Goal: Task Accomplishment & Management: Manage account settings

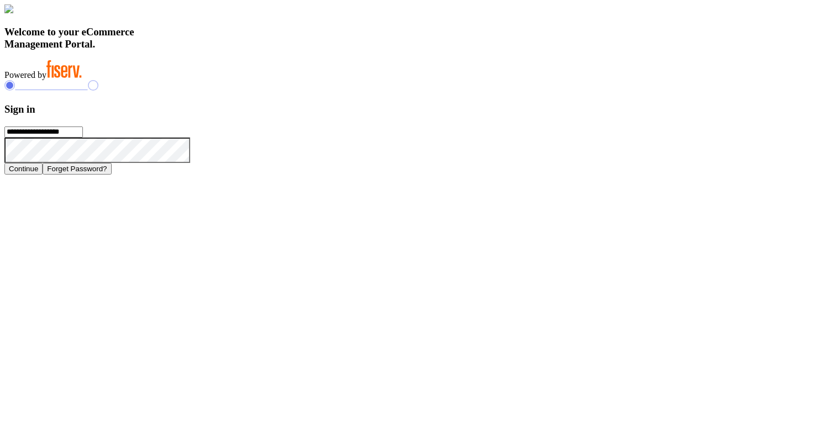
click at [83, 138] on input "**********" at bounding box center [43, 132] width 78 height 11
type input "**********"
click at [43, 175] on button "Continue" at bounding box center [23, 169] width 38 height 12
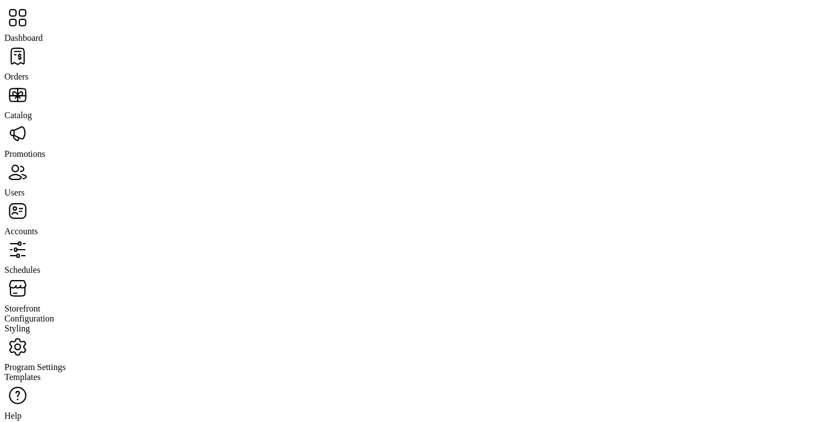
click at [45, 149] on span "Promotions" at bounding box center [24, 153] width 41 height 9
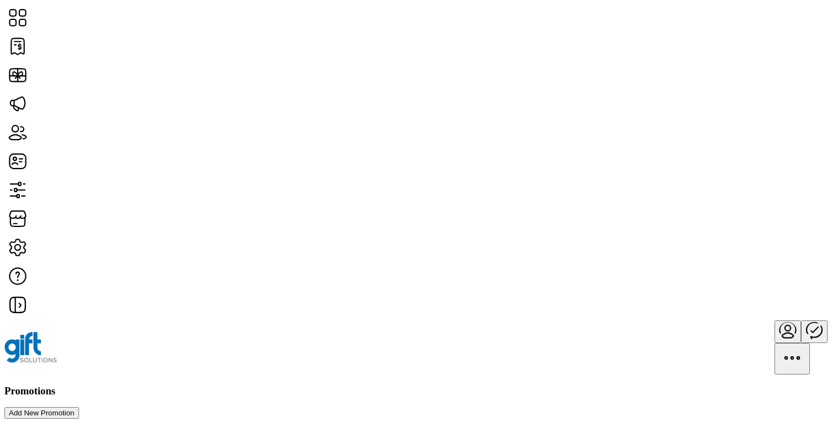
click at [421, 385] on div "Promotions Add New Promotion" at bounding box center [415, 402] width 823 height 34
click at [79, 407] on button "Add New Promotion" at bounding box center [41, 413] width 75 height 12
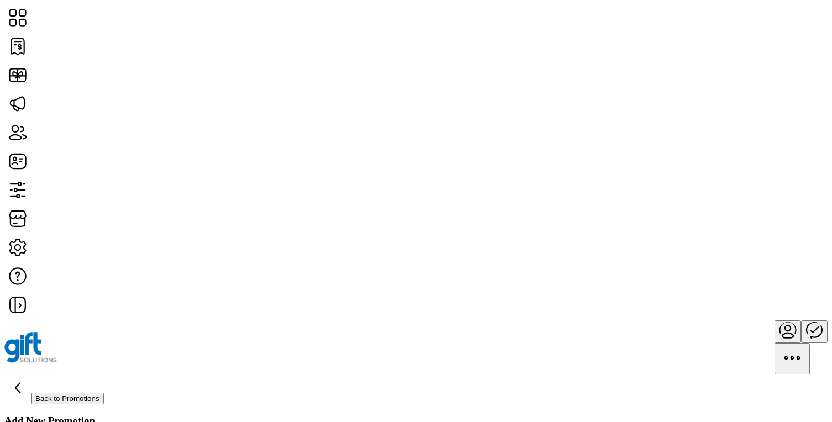
scroll to position [23, 0]
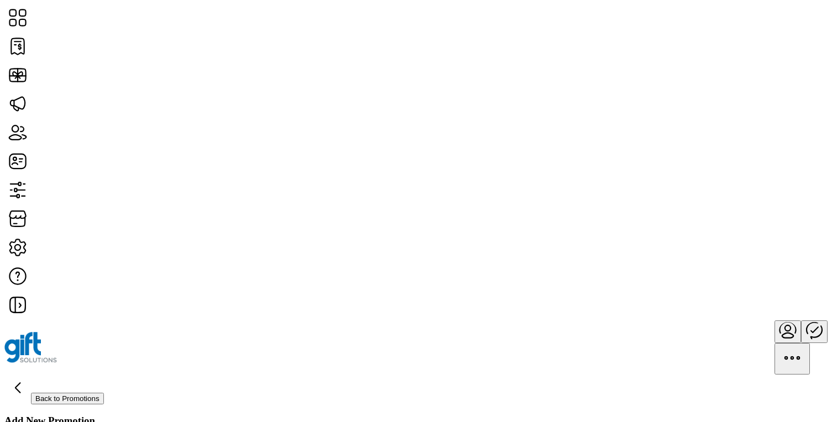
click at [774, 317] on icon "menu" at bounding box center [787, 330] width 27 height 27
click at [751, 59] on span "Sign Out" at bounding box center [763, 54] width 32 height 9
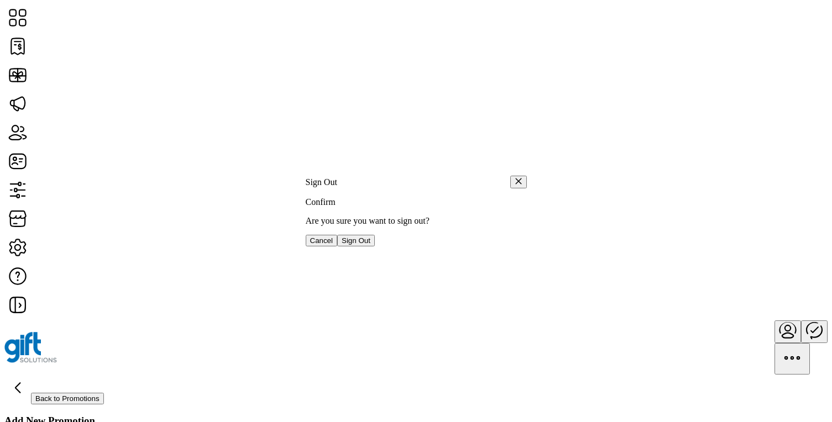
click at [370, 245] on span "Sign Out" at bounding box center [356, 241] width 29 height 8
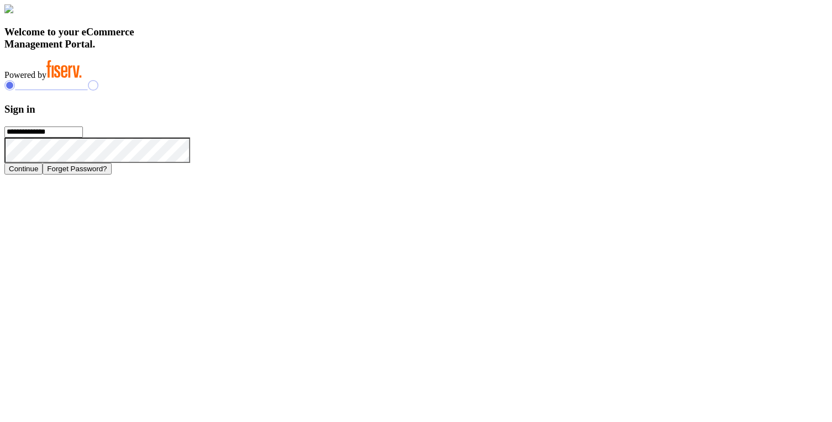
click at [83, 138] on input "**********" at bounding box center [43, 132] width 78 height 11
click at [83, 138] on input "***" at bounding box center [43, 132] width 78 height 11
paste input "**********"
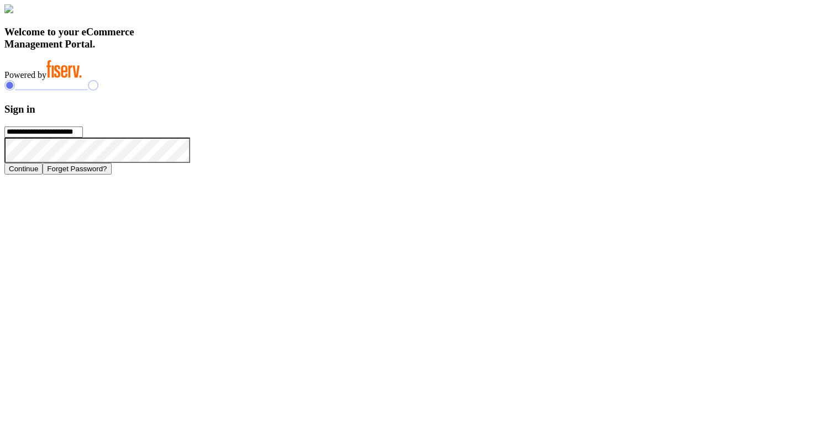
click at [83, 138] on input "**********" at bounding box center [43, 132] width 78 height 11
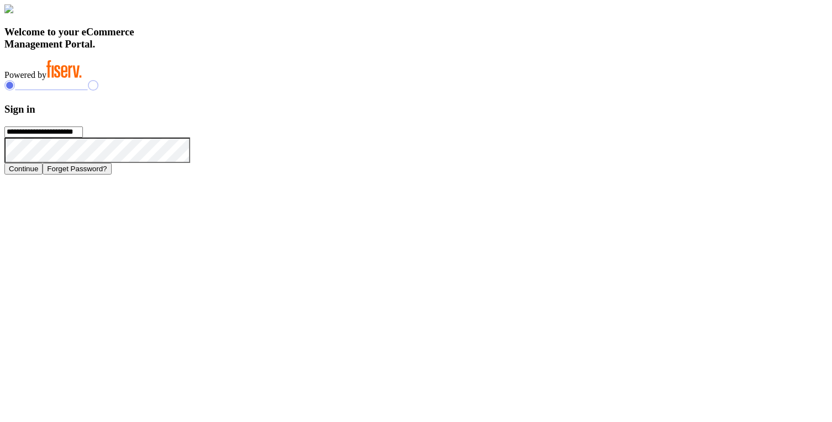
paste input "text"
type input "**********"
click at [190, 138] on icon at bounding box center [190, 138] width 0 height 0
click at [43, 178] on button "Continue" at bounding box center [23, 172] width 38 height 12
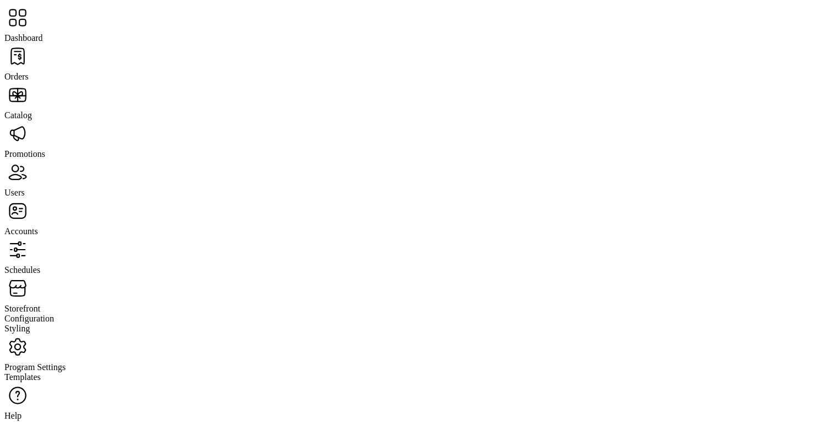
click at [45, 149] on span "Promotions" at bounding box center [24, 153] width 41 height 9
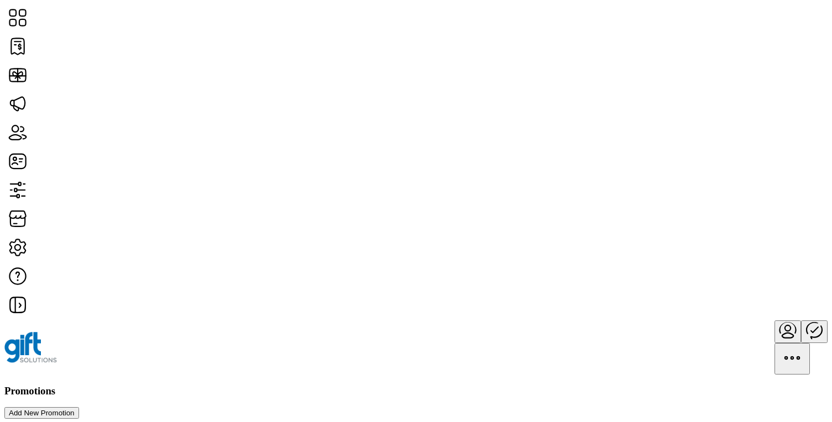
click at [79, 407] on button "Add New Promotion" at bounding box center [41, 413] width 75 height 12
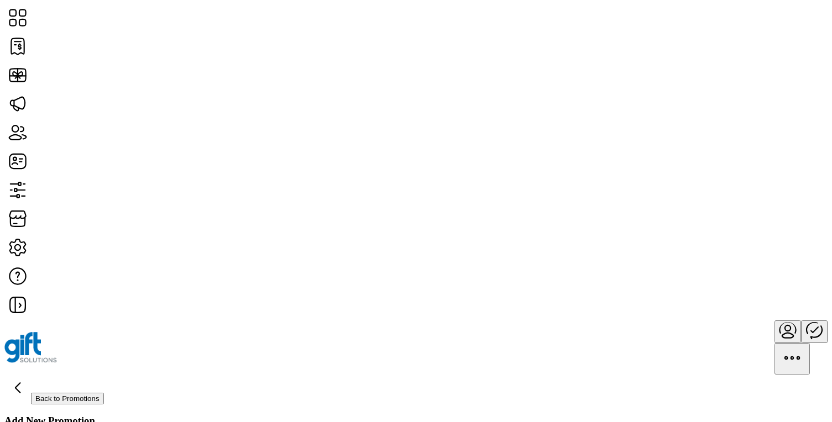
click at [774, 317] on icon "menu" at bounding box center [787, 330] width 27 height 27
click at [754, 59] on span "Sign Out" at bounding box center [763, 54] width 32 height 9
click at [370, 245] on span "Sign Out" at bounding box center [356, 241] width 29 height 8
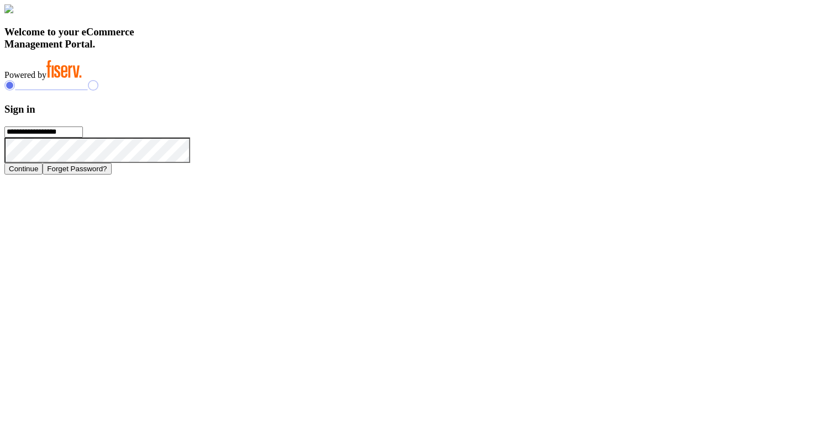
click at [83, 138] on input "**********" at bounding box center [43, 132] width 78 height 11
type input "**********"
click at [43, 175] on button "Continue" at bounding box center [23, 169] width 38 height 12
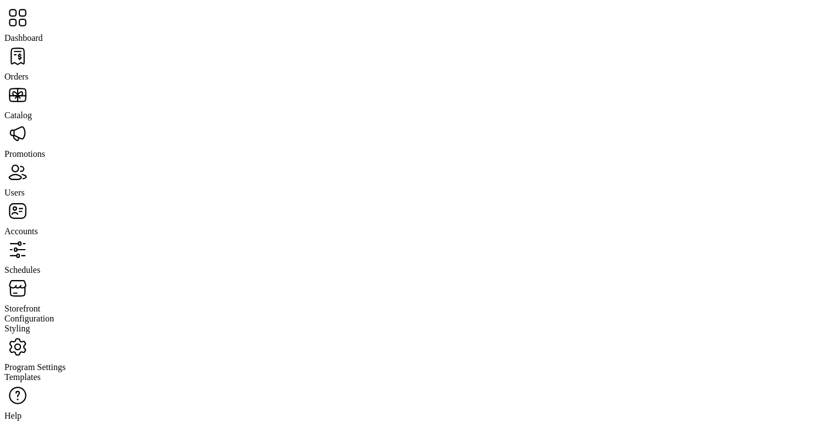
click at [45, 149] on span "Promotions" at bounding box center [24, 153] width 41 height 9
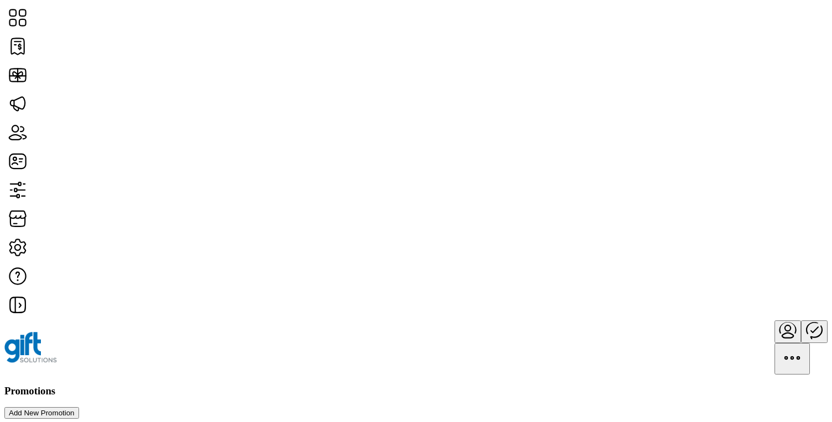
click at [443, 385] on div "Promotions Add New Promotion" at bounding box center [415, 402] width 823 height 34
click at [75, 409] on span "Add New Promotion" at bounding box center [42, 413] width 66 height 8
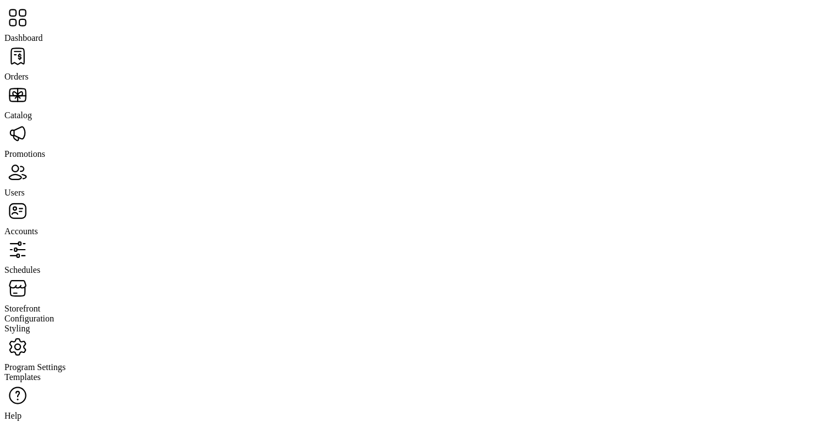
click at [65, 237] on div "Schedules" at bounding box center [415, 256] width 823 height 39
click at [40, 265] on span "Schedules" at bounding box center [22, 269] width 36 height 9
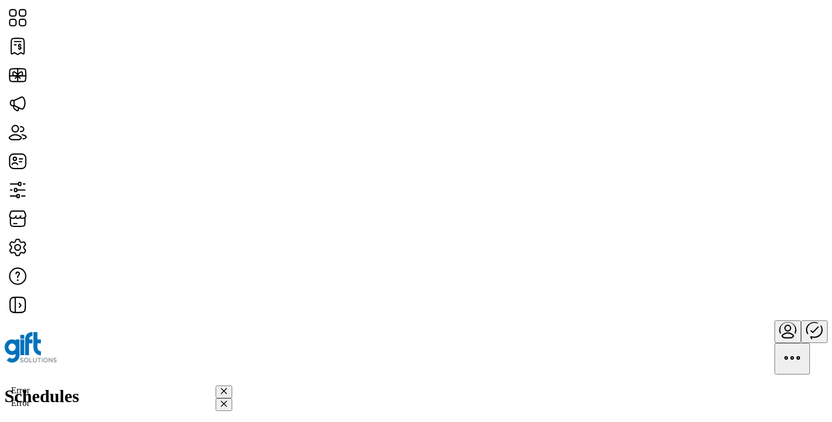
click at [410, 386] on div "Schedules Add Schedule" at bounding box center [415, 414] width 823 height 56
click at [822, 386] on div "Schedules Add Schedule" at bounding box center [415, 414] width 823 height 56
click at [50, 422] on span at bounding box center [50, 430] width 0 height 8
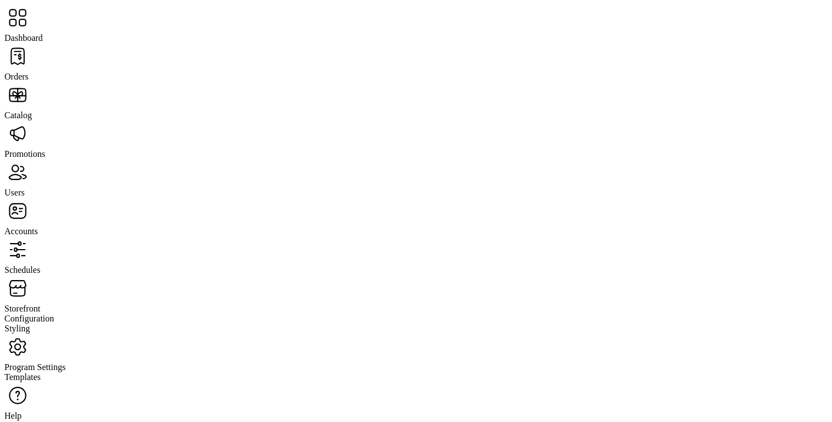
click at [40, 265] on span "Schedules" at bounding box center [22, 269] width 36 height 9
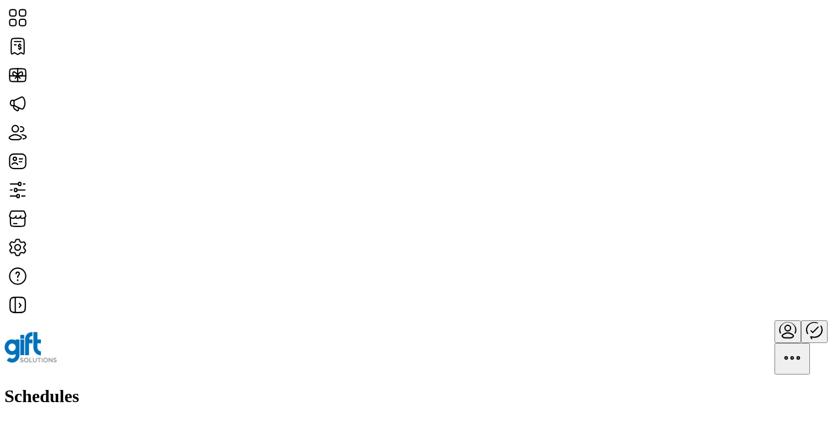
click at [96, 422] on span "Add Schedule" at bounding box center [73, 430] width 46 height 8
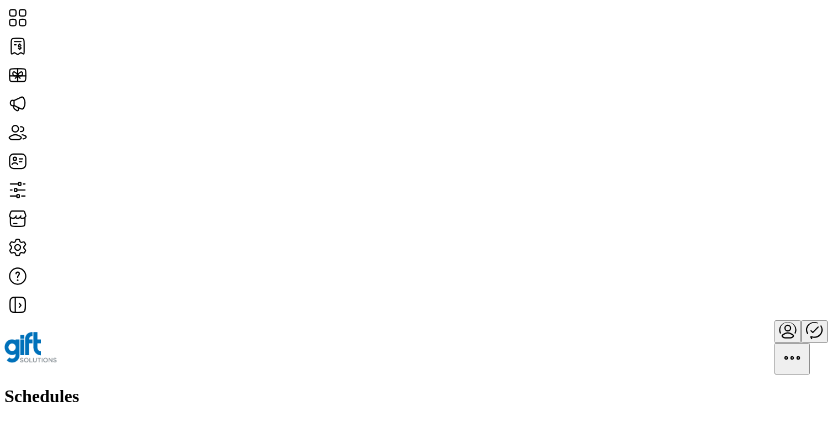
click at [96, 422] on span "Add Schedule" at bounding box center [73, 430] width 46 height 8
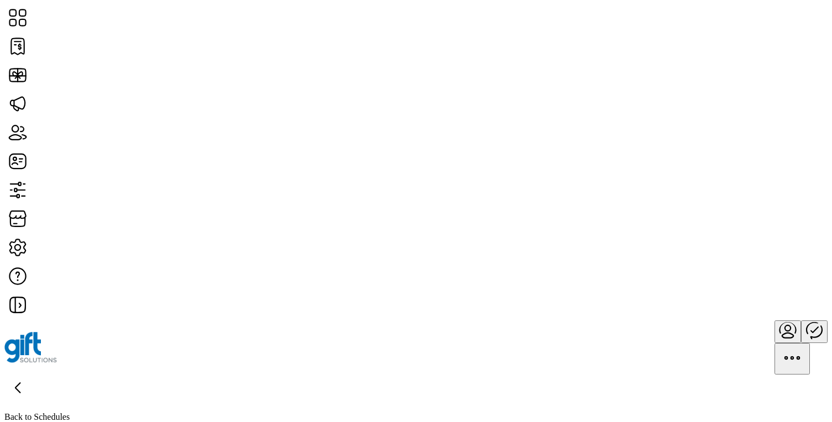
click at [96, 422] on span "Add Schedule" at bounding box center [73, 430] width 46 height 8
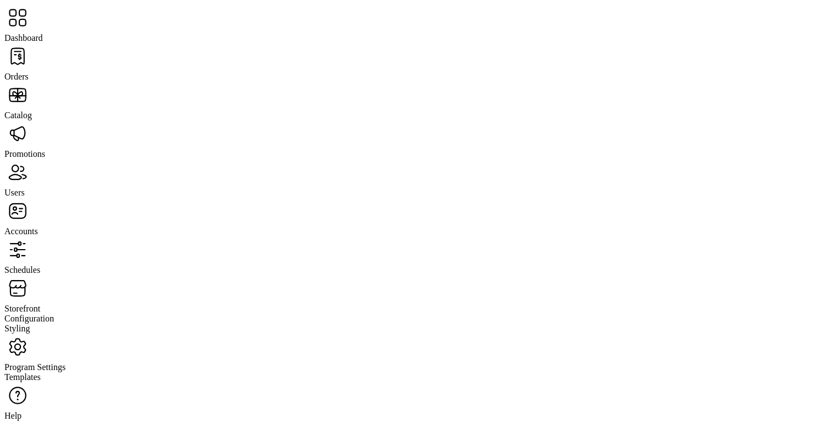
click at [40, 265] on span "Schedules" at bounding box center [22, 269] width 36 height 9
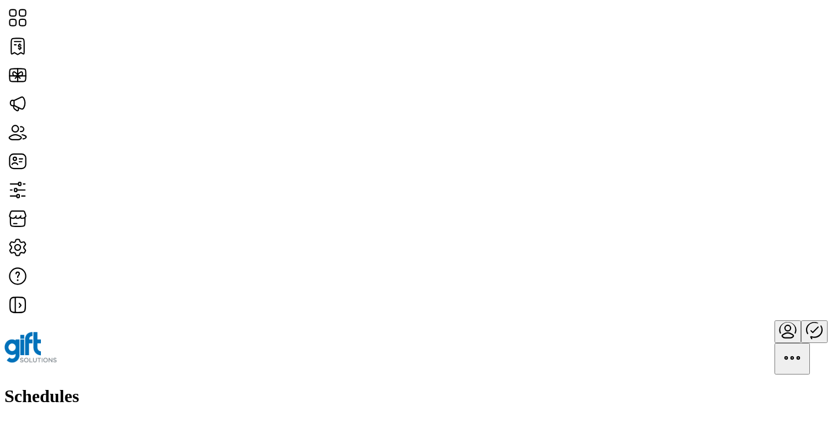
click at [568, 386] on div "Schedules Add Schedule" at bounding box center [415, 414] width 823 height 56
click at [100, 422] on button "Add Schedule" at bounding box center [72, 431] width 55 height 12
click at [31, 375] on icon at bounding box center [17, 388] width 27 height 27
click at [722, 207] on span "Edit Details" at bounding box center [701, 202] width 42 height 9
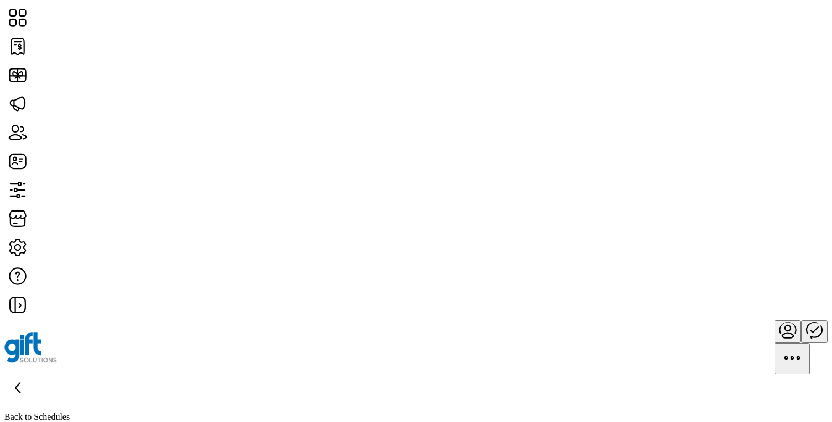
type input "**********"
type textarea "**********"
click at [774, 317] on icon "menu" at bounding box center [787, 330] width 27 height 27
click at [742, 59] on link "Sign Out" at bounding box center [763, 54] width 97 height 9
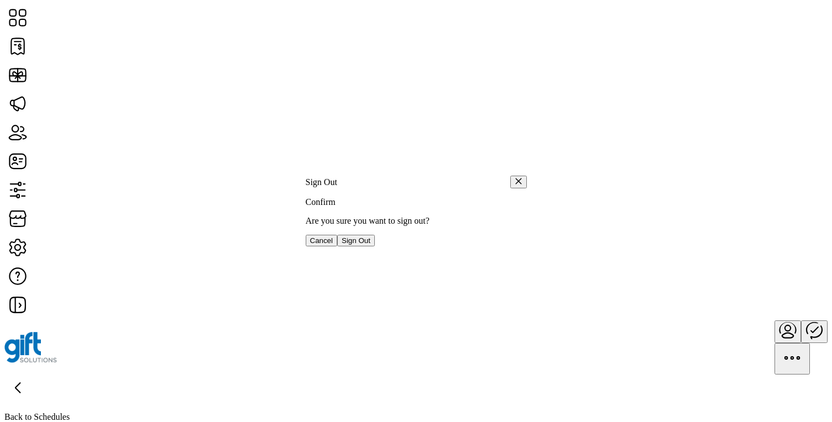
click at [370, 245] on span "Sign Out" at bounding box center [356, 241] width 29 height 8
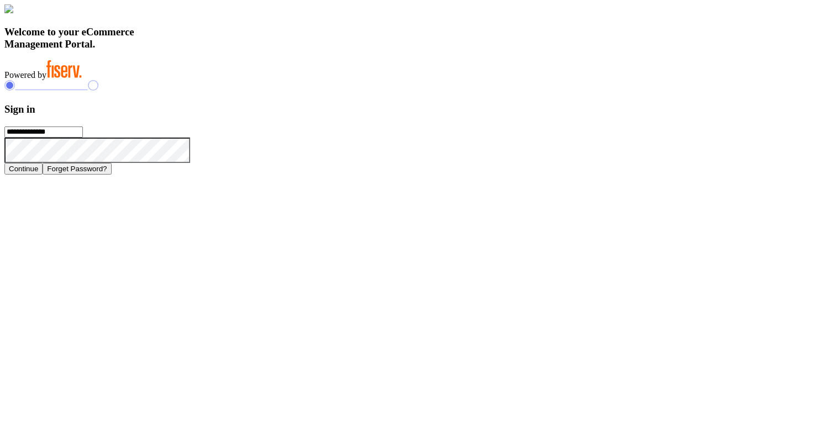
click at [83, 138] on input "**********" at bounding box center [43, 132] width 78 height 11
type input "**********"
click at [43, 175] on button "Continue" at bounding box center [23, 169] width 38 height 12
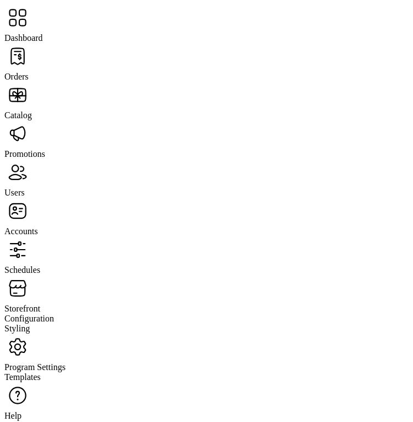
click at [40, 265] on span "Schedules" at bounding box center [22, 269] width 36 height 9
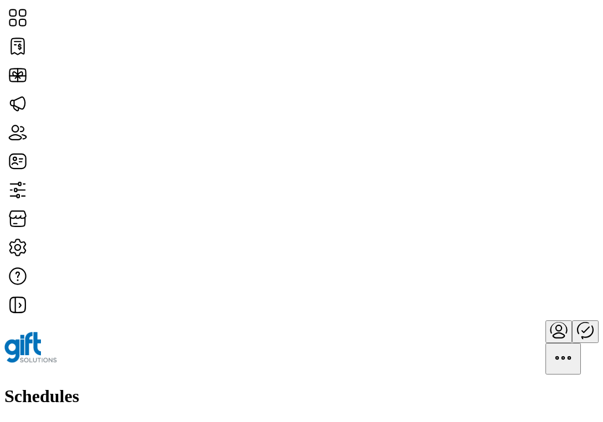
click at [96, 422] on span "Add Schedule" at bounding box center [73, 430] width 46 height 8
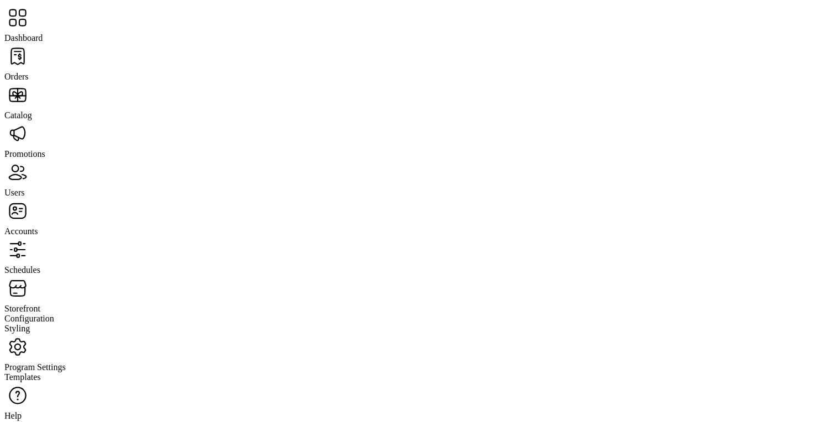
click at [64, 363] on span "Program Settings" at bounding box center [34, 367] width 61 height 9
click at [41, 373] on span "Templates" at bounding box center [22, 377] width 36 height 9
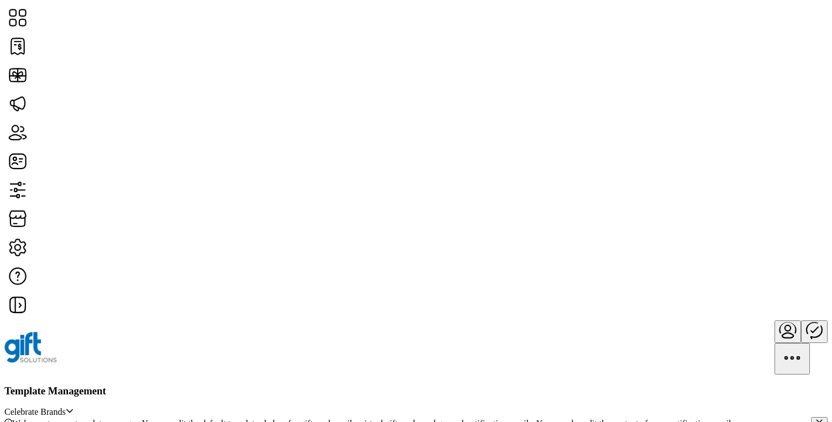
click at [581, 385] on div "Template Management Celebrate Brands" at bounding box center [415, 401] width 823 height 33
click at [66, 407] on span "Celebrate Brands" at bounding box center [34, 412] width 61 height 10
click at [774, 317] on icon "menu" at bounding box center [787, 330] width 27 height 27
click at [776, 59] on span "Sign Out" at bounding box center [763, 54] width 32 height 9
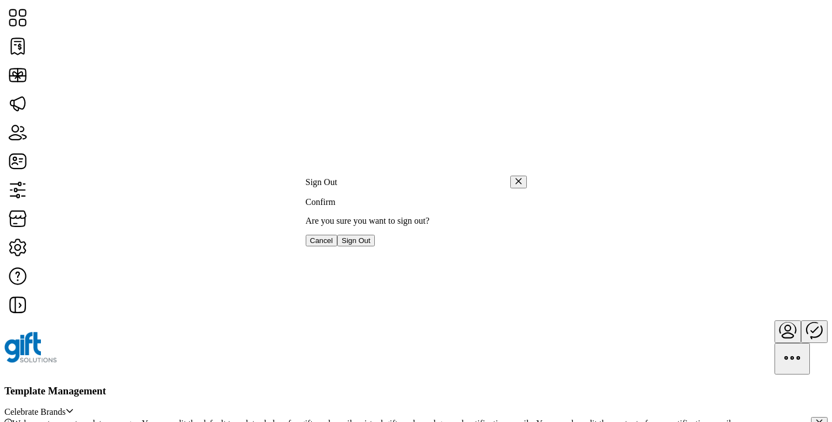
click at [375, 247] on button "Sign Out" at bounding box center [356, 241] width 38 height 12
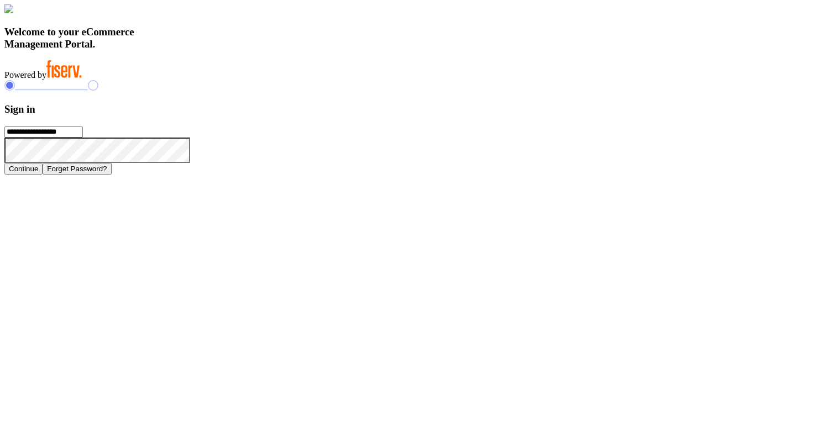
click at [83, 138] on input "**********" at bounding box center [43, 132] width 78 height 11
type input "**********"
click at [43, 175] on button "Continue" at bounding box center [23, 169] width 38 height 12
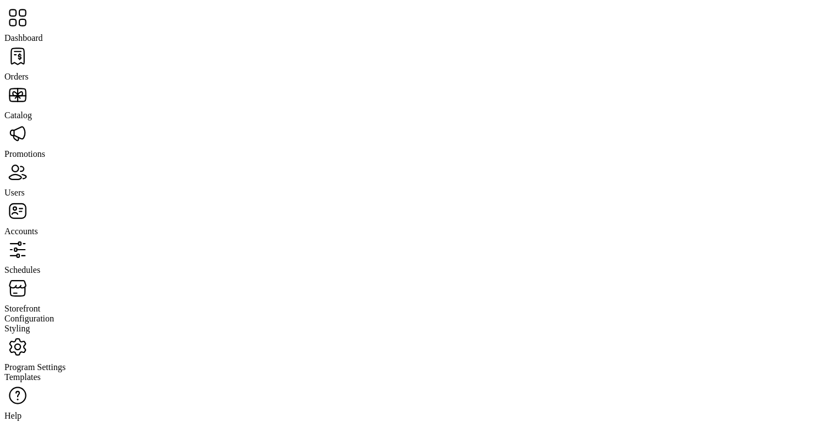
click at [66, 363] on span "Program Settings" at bounding box center [34, 367] width 61 height 9
click at [41, 373] on span "Templates" at bounding box center [22, 377] width 36 height 9
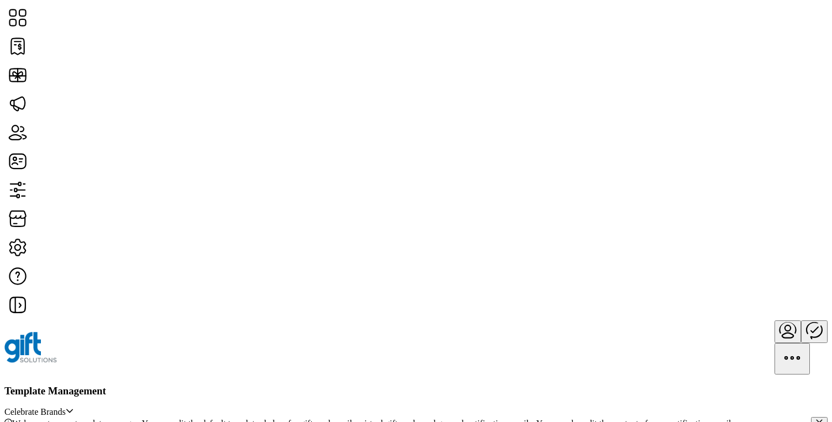
click at [66, 407] on span "Celebrate Brands" at bounding box center [34, 412] width 61 height 10
click at [540, 385] on div "Template Management Celebrate Brands" at bounding box center [415, 401] width 823 height 33
click at [66, 407] on span "Celebrate Brands" at bounding box center [34, 412] width 61 height 10
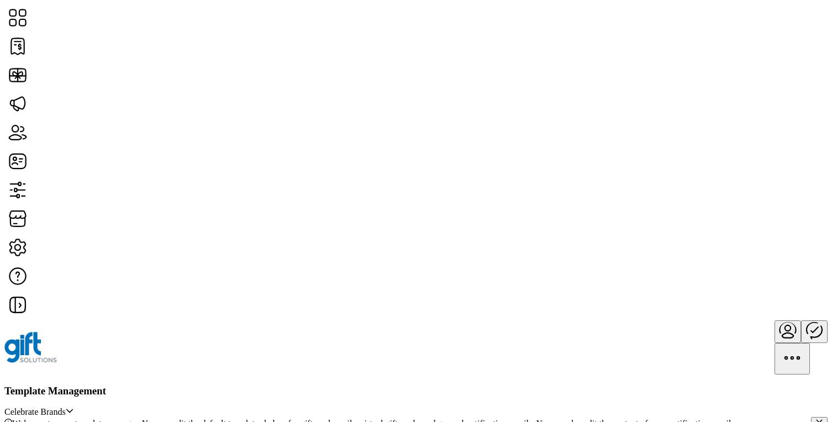
click at [66, 407] on span "Celebrate Brands" at bounding box center [34, 412] width 61 height 10
click at [74, 407] on div "dropdown trigger" at bounding box center [70, 412] width 8 height 10
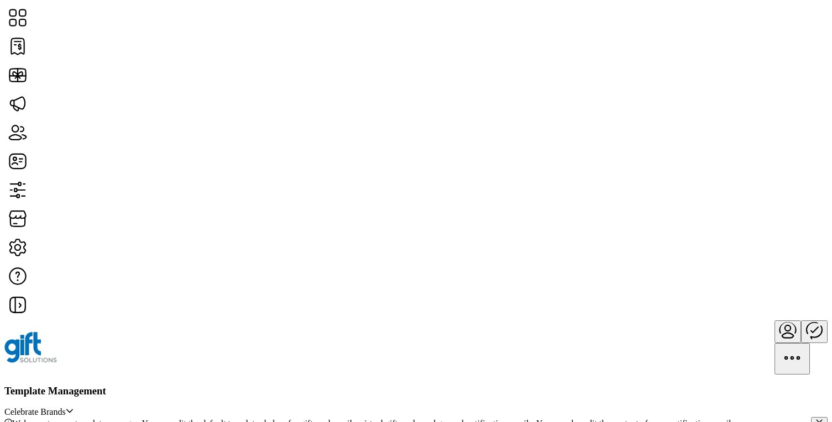
click at [74, 407] on div "dropdown trigger" at bounding box center [70, 412] width 8 height 10
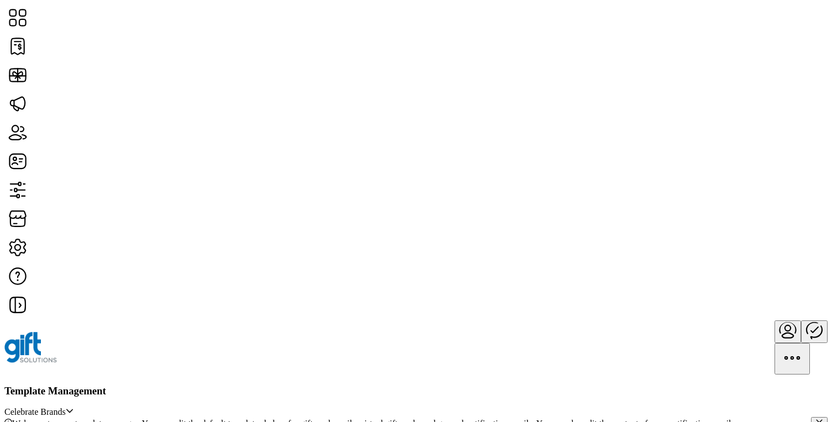
click at [74, 407] on div "dropdown trigger" at bounding box center [70, 412] width 8 height 10
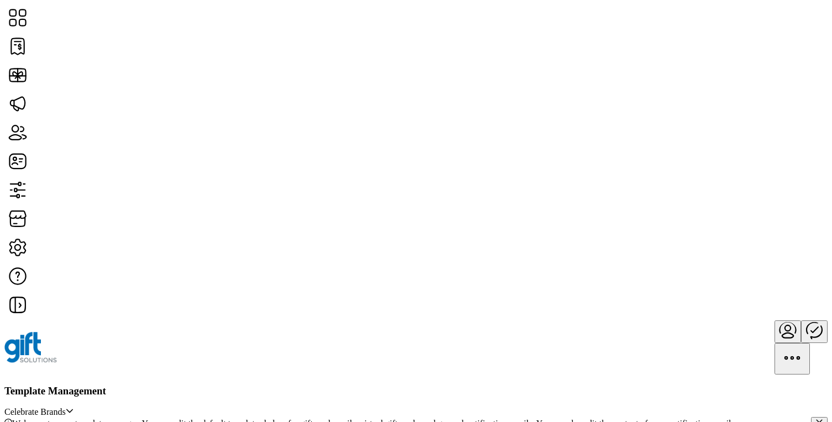
click at [74, 407] on div "dropdown trigger" at bounding box center [70, 412] width 8 height 10
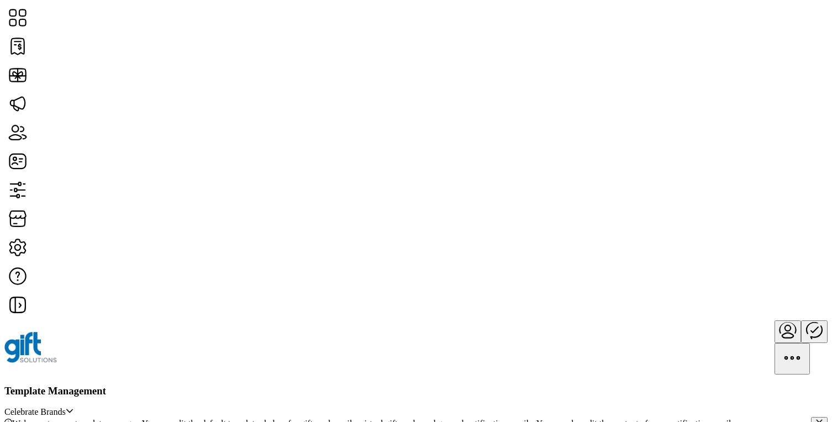
click at [74, 407] on div "dropdown trigger" at bounding box center [70, 412] width 8 height 10
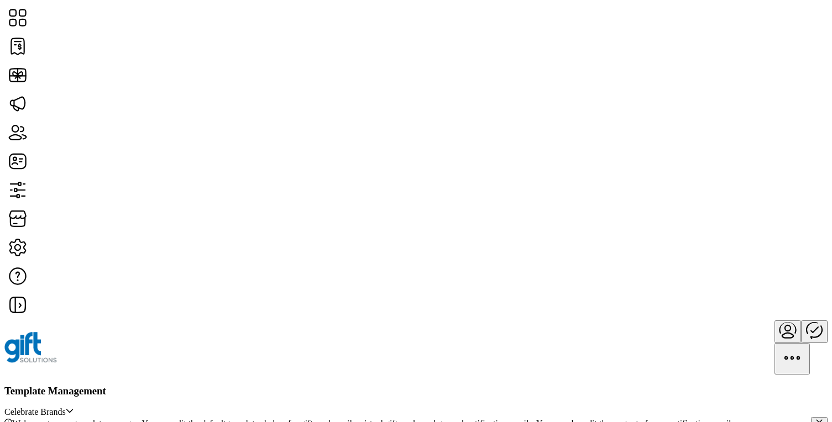
click at [74, 407] on div "dropdown trigger" at bounding box center [70, 412] width 8 height 10
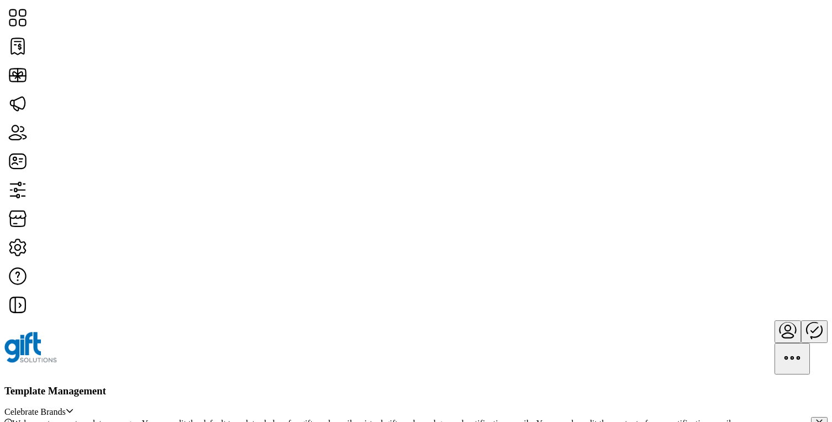
click at [74, 407] on div "dropdown trigger" at bounding box center [70, 412] width 8 height 10
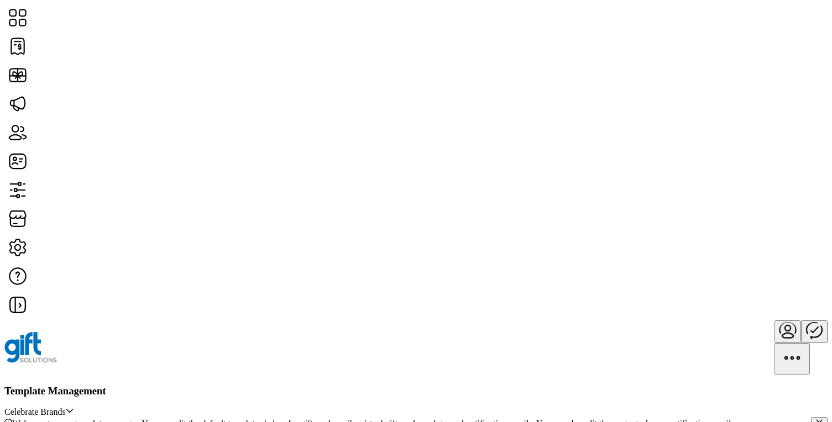
click at [74, 407] on div "dropdown trigger" at bounding box center [70, 412] width 8 height 10
click at [74, 407] on icon "dropdown trigger" at bounding box center [70, 411] width 8 height 8
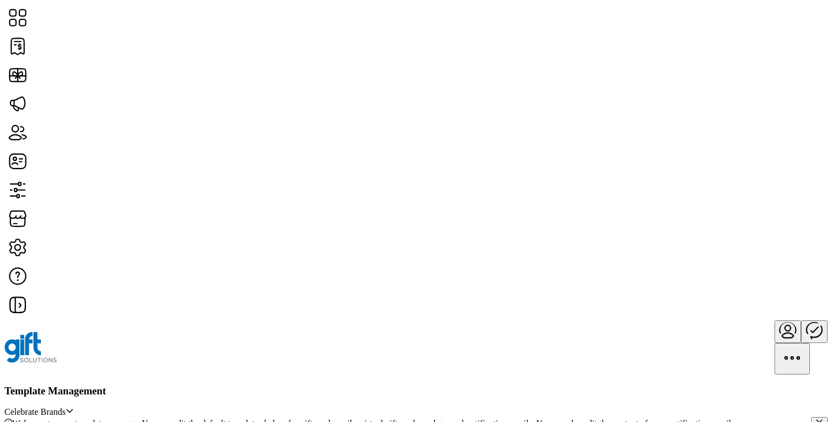
click at [74, 407] on icon "dropdown trigger" at bounding box center [70, 411] width 8 height 8
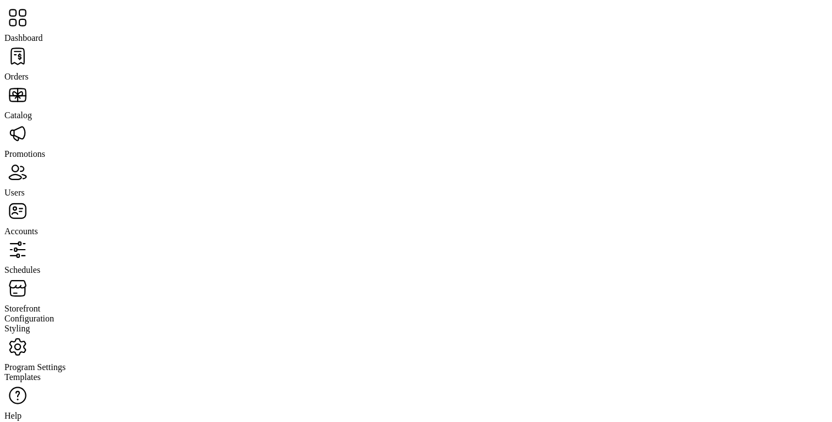
click at [40, 265] on span "Schedules" at bounding box center [22, 269] width 36 height 9
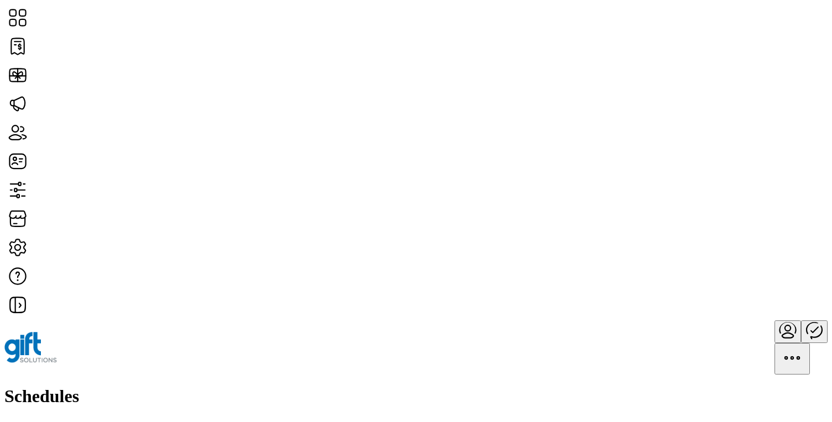
click at [480, 386] on div "Schedules Add Schedule" at bounding box center [415, 414] width 823 height 56
click at [96, 422] on span "Add Schedule" at bounding box center [73, 430] width 46 height 8
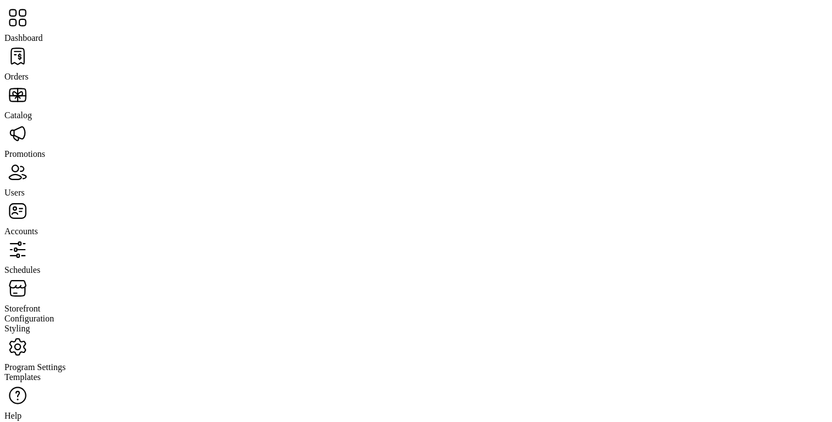
click at [24, 188] on span "Users" at bounding box center [14, 192] width 20 height 9
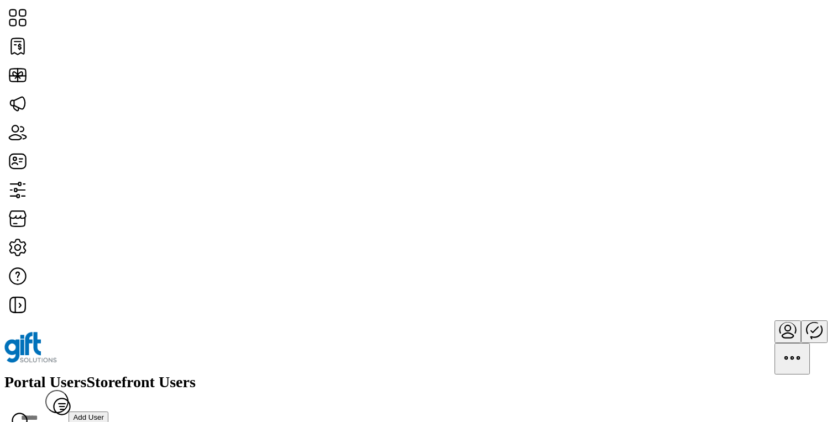
click at [196, 375] on span "Storefront Users" at bounding box center [141, 382] width 109 height 15
click at [104, 413] on span "Add User" at bounding box center [88, 417] width 31 height 8
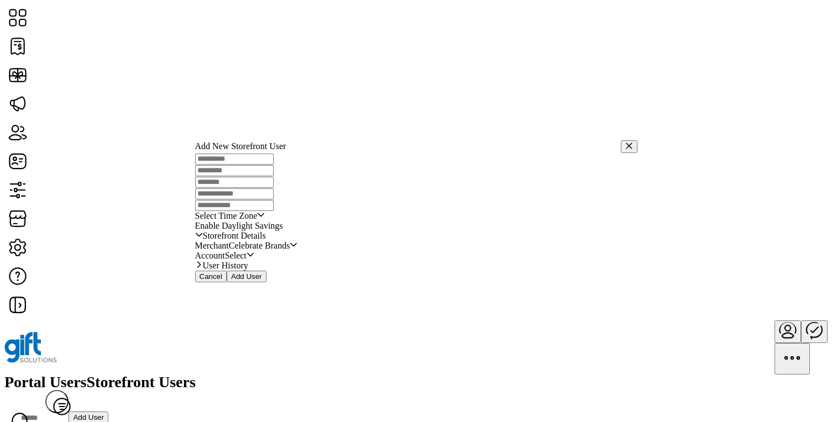
click at [290, 251] on span "Celebrate Brands" at bounding box center [259, 246] width 61 height 10
click at [625, 142] on icon "button" at bounding box center [629, 146] width 8 height 8
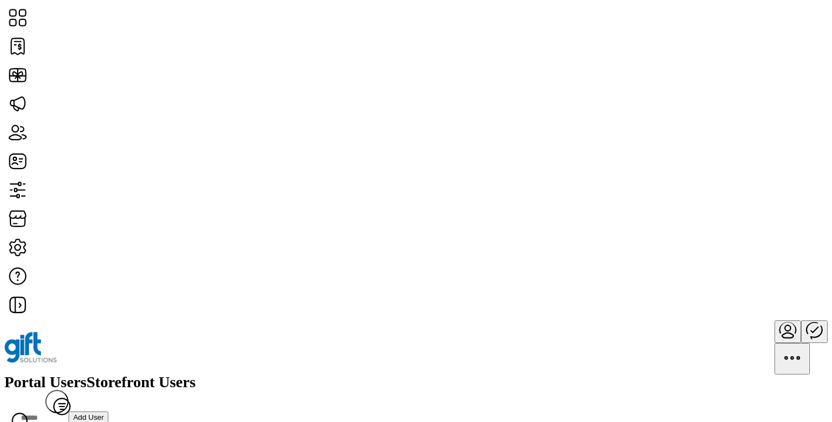
click at [104, 413] on span "Add User" at bounding box center [88, 417] width 31 height 8
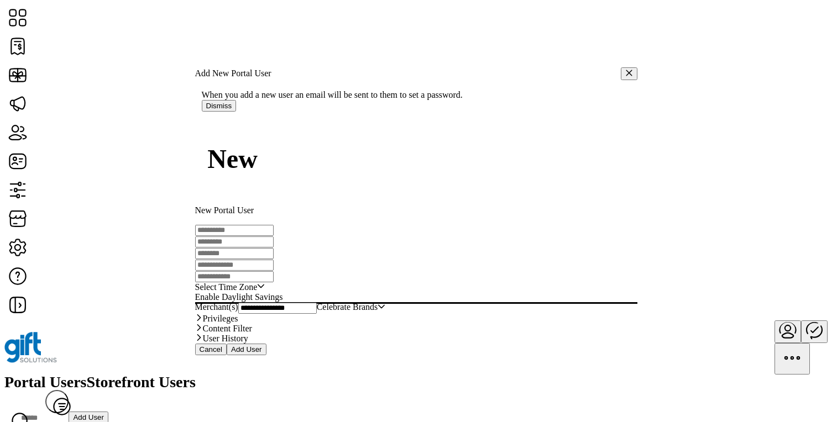
click at [378, 302] on div "Celebrate Brands" at bounding box center [347, 308] width 61 height 12
click at [223, 354] on span "Cancel" at bounding box center [211, 349] width 23 height 8
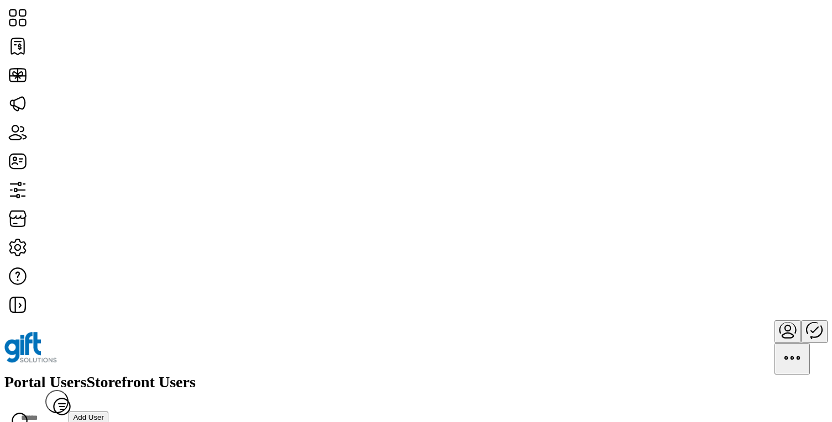
click at [104, 413] on span "Add User" at bounding box center [88, 417] width 31 height 8
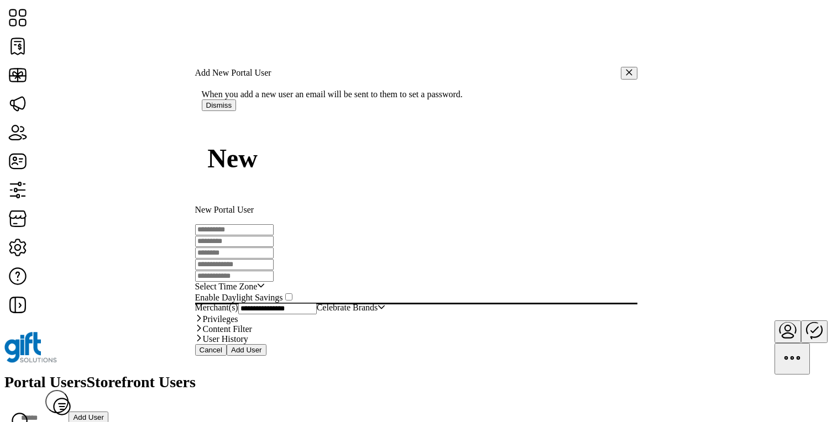
click at [223, 354] on span "Cancel" at bounding box center [211, 350] width 23 height 8
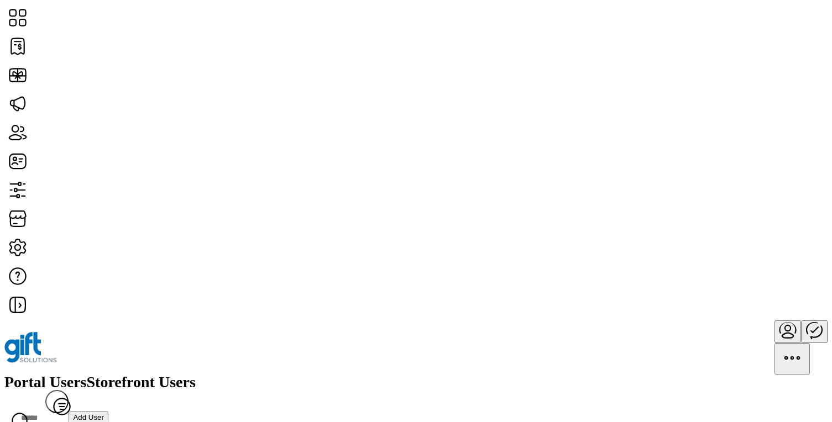
click at [196, 375] on link "Storefront Users" at bounding box center [141, 382] width 109 height 15
click at [108, 412] on button "Add User" at bounding box center [89, 418] width 40 height 12
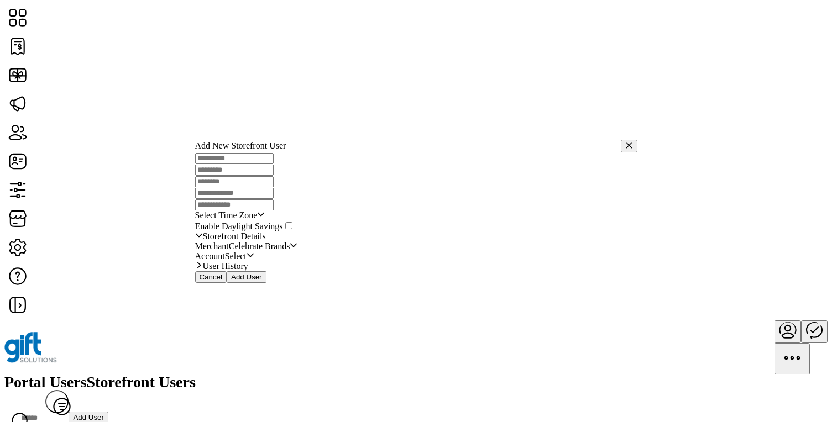
click at [290, 252] on span "Celebrate Brands" at bounding box center [259, 247] width 61 height 10
click at [247, 261] on span "Select" at bounding box center [236, 257] width 22 height 10
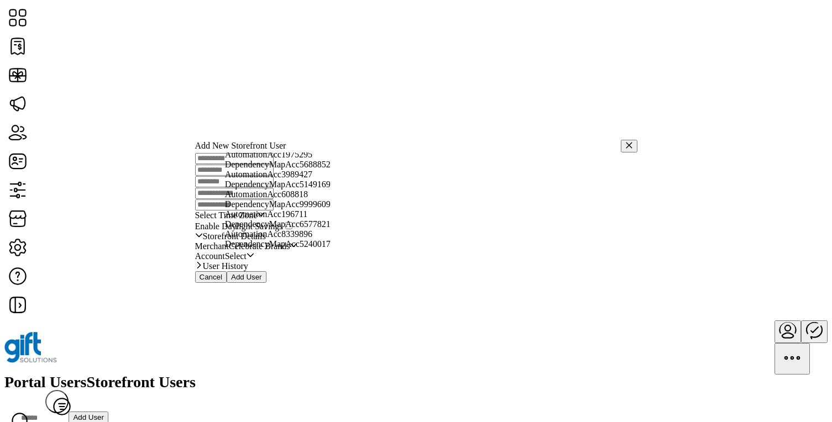
click at [444, 168] on div "Select Time Zone" at bounding box center [416, 187] width 442 height 68
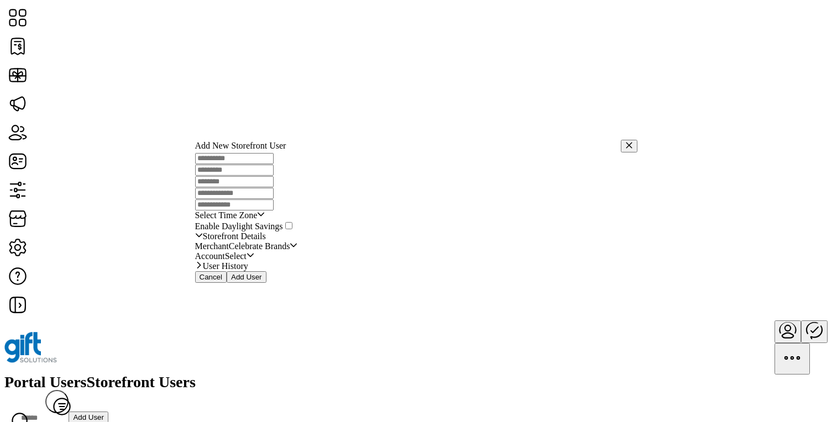
click at [621, 140] on button "button" at bounding box center [629, 146] width 17 height 13
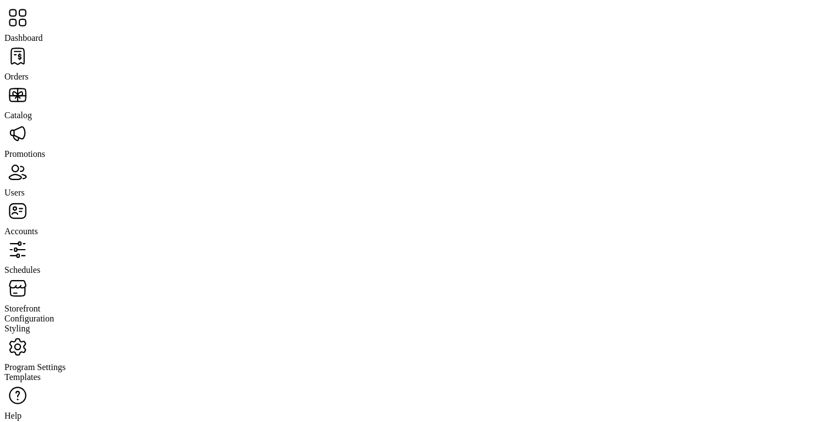
click at [32, 111] on span "Catalog" at bounding box center [18, 115] width 28 height 9
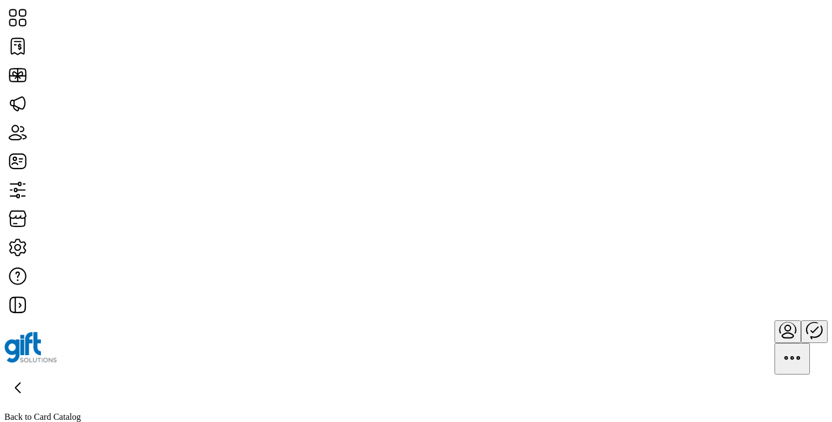
scroll to position [161, 0]
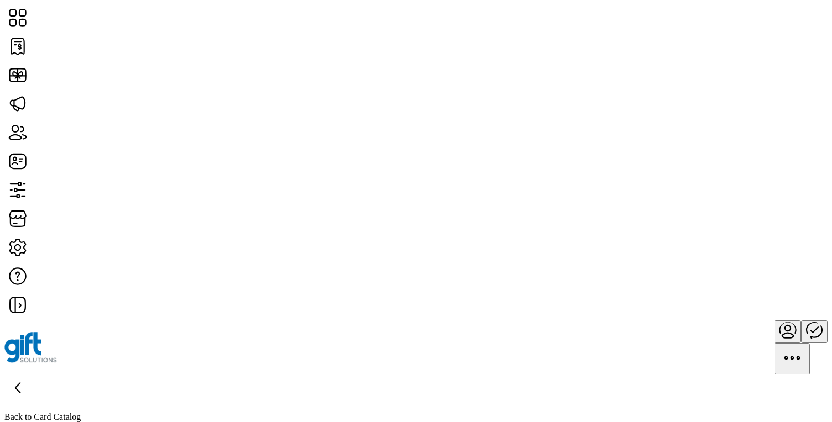
scroll to position [262, 0]
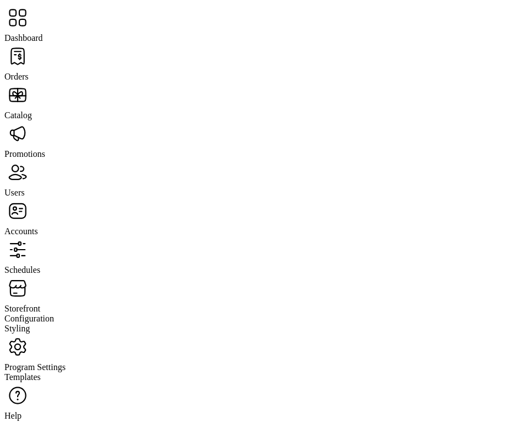
click at [32, 111] on span "Catalog" at bounding box center [18, 115] width 28 height 9
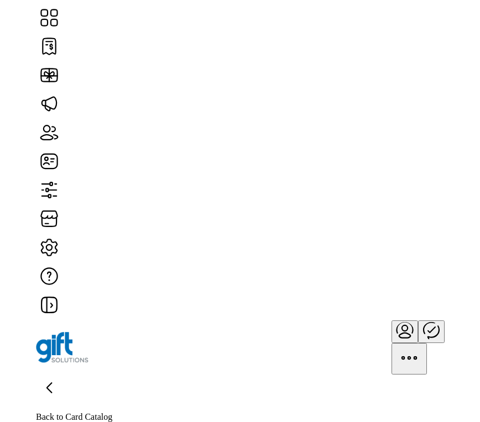
scroll to position [144, 0]
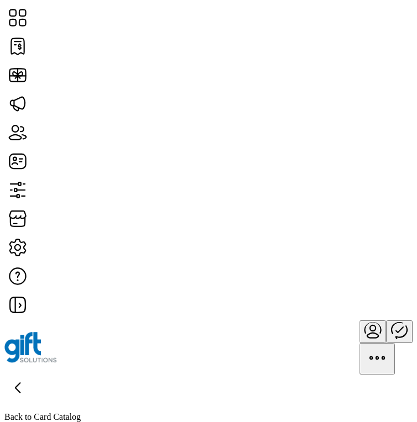
click at [388, 345] on icon "menu" at bounding box center [377, 358] width 27 height 27
click at [360, 317] on icon "menu" at bounding box center [373, 330] width 27 height 27
click at [347, 59] on span "Sign Out" at bounding box center [349, 54] width 32 height 9
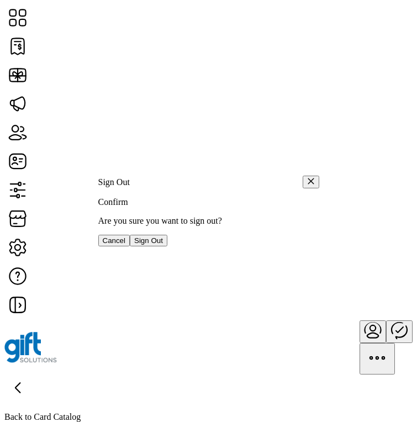
click at [163, 245] on span "Sign Out" at bounding box center [148, 241] width 29 height 8
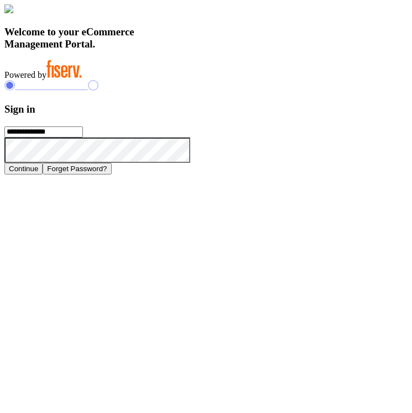
click at [83, 138] on input "**********" at bounding box center [43, 132] width 78 height 11
type input "**********"
click at [43, 175] on button "Continue" at bounding box center [23, 169] width 38 height 12
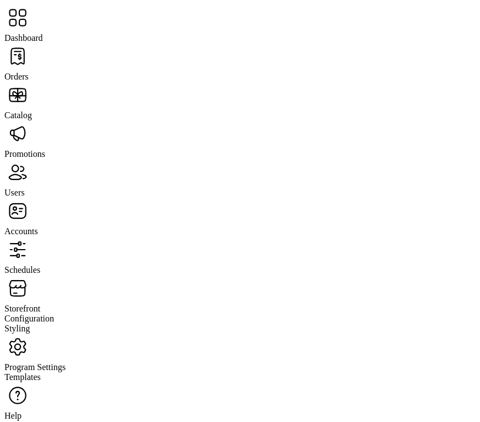
click at [32, 111] on span "Catalog" at bounding box center [18, 115] width 28 height 9
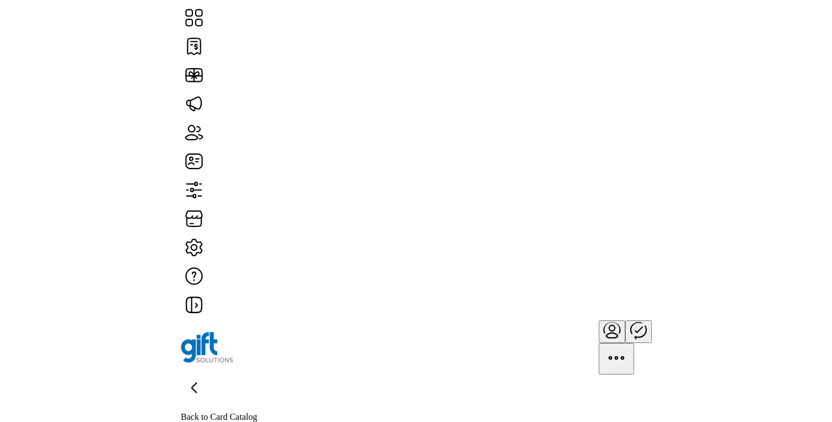
scroll to position [147, 0]
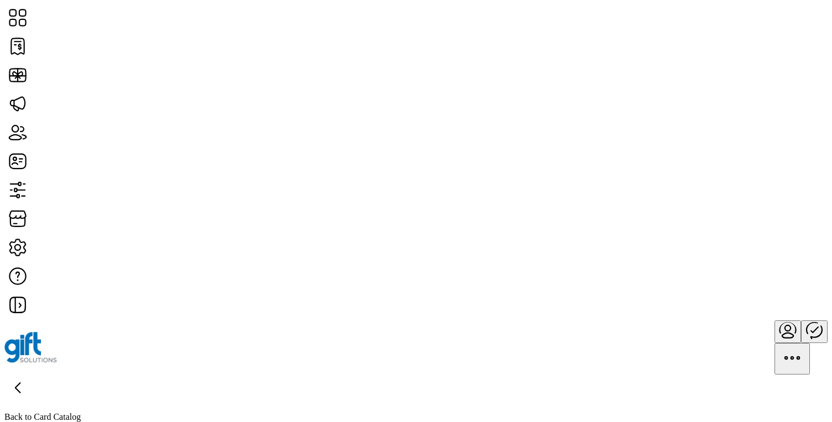
click at [100, 412] on p "Back to Card Catalog" at bounding box center [415, 417] width 823 height 10
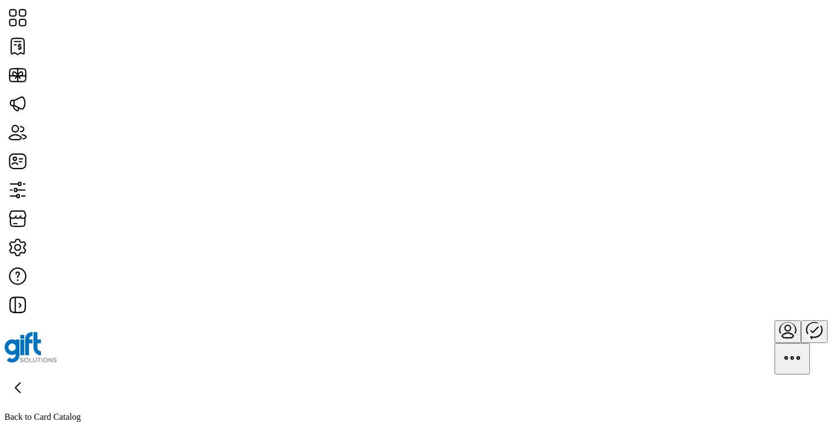
scroll to position [245, 0]
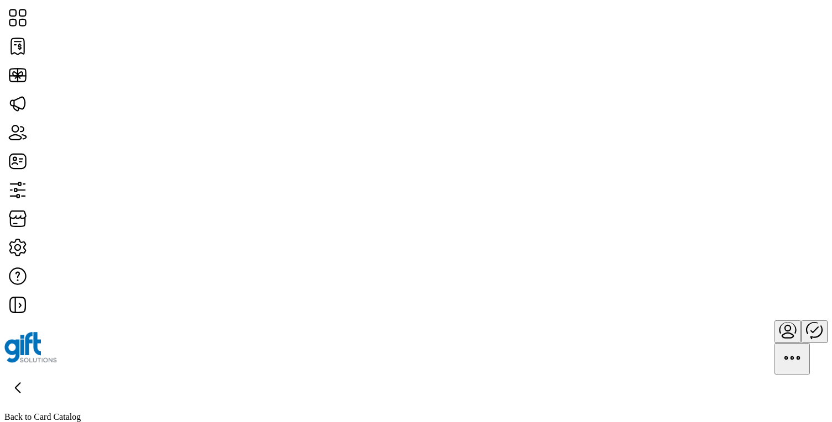
scroll to position [0, 0]
